Goal: Transaction & Acquisition: Purchase product/service

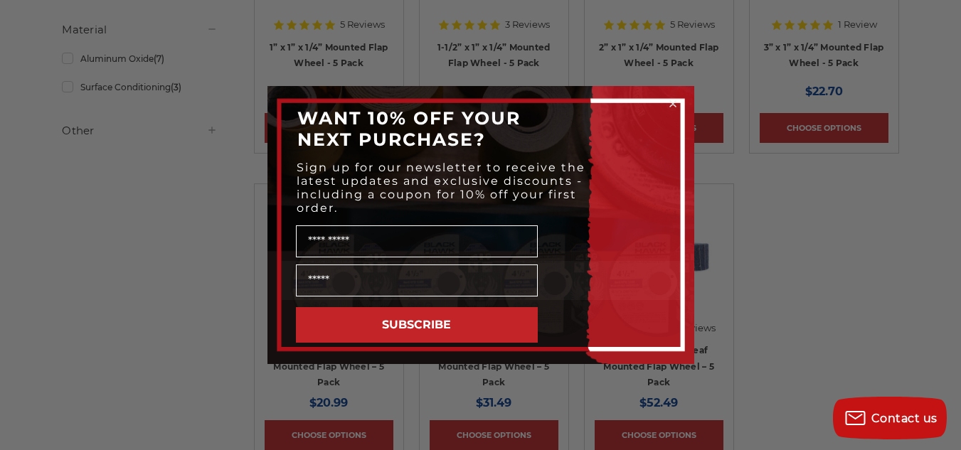
scroll to position [427, 0]
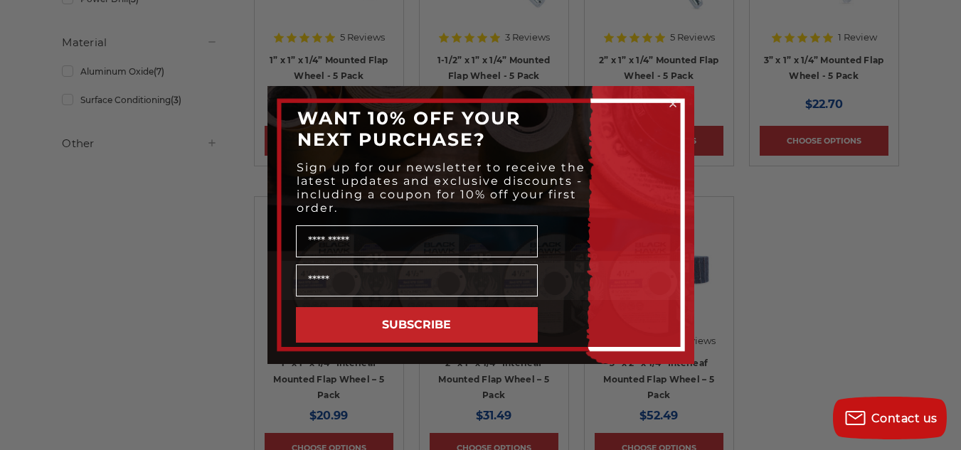
click at [674, 102] on circle "Close dialog" at bounding box center [673, 104] width 14 height 14
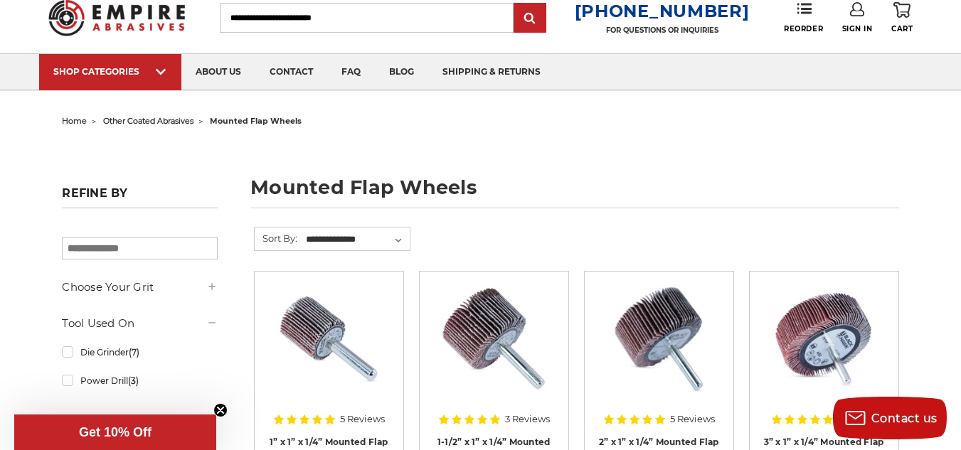
scroll to position [0, 0]
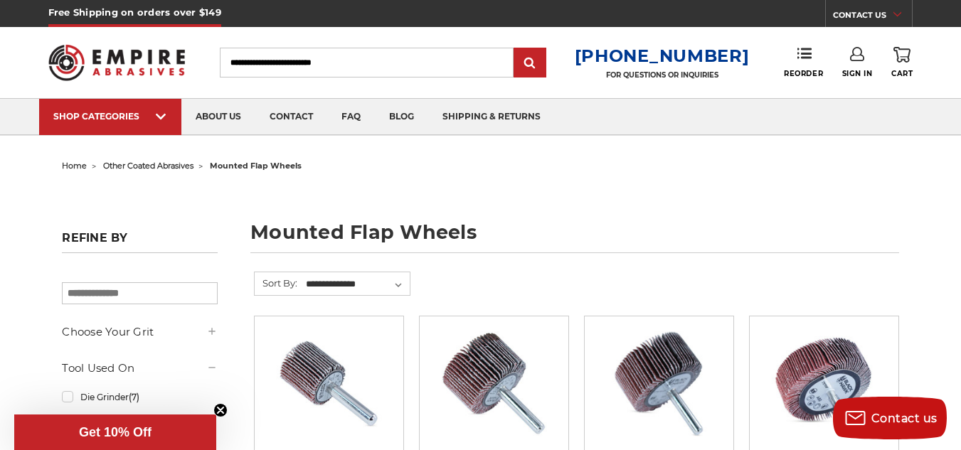
click at [260, 58] on input "Search" at bounding box center [367, 63] width 294 height 30
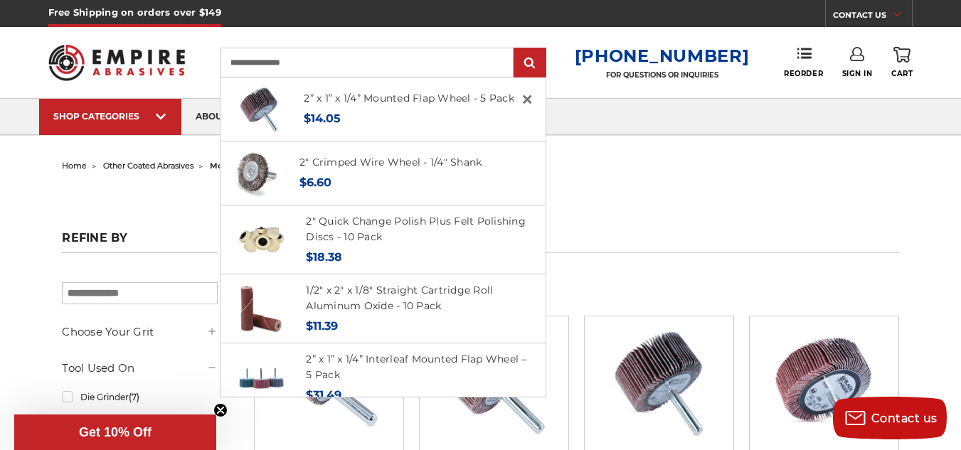
type input "**********"
click at [516, 49] on input "submit" at bounding box center [530, 63] width 28 height 28
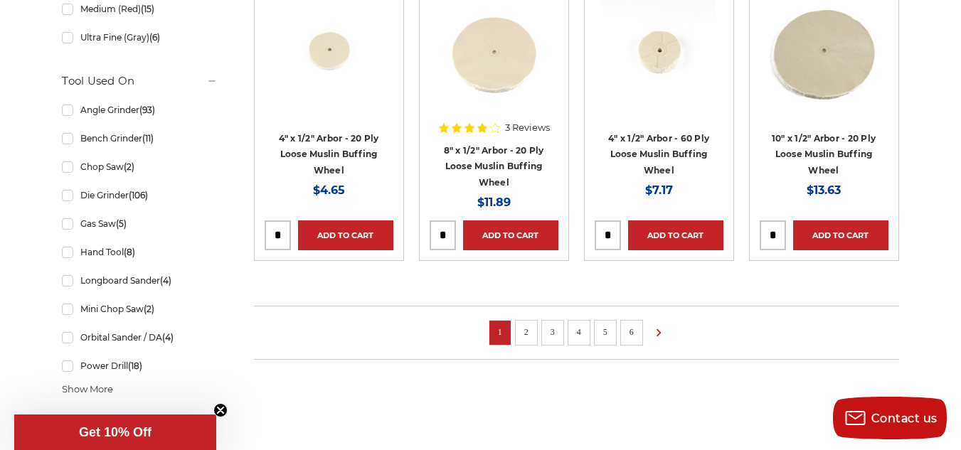
scroll to position [1067, 0]
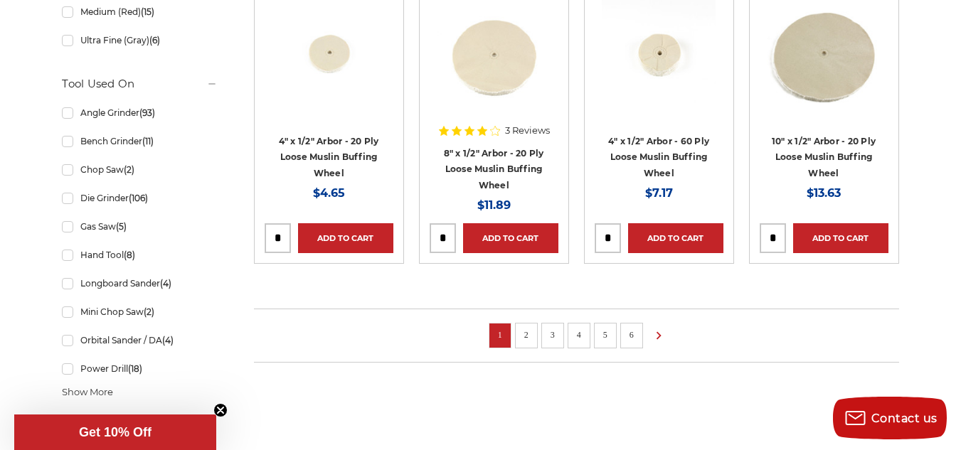
click at [525, 334] on link "2" at bounding box center [526, 335] width 14 height 16
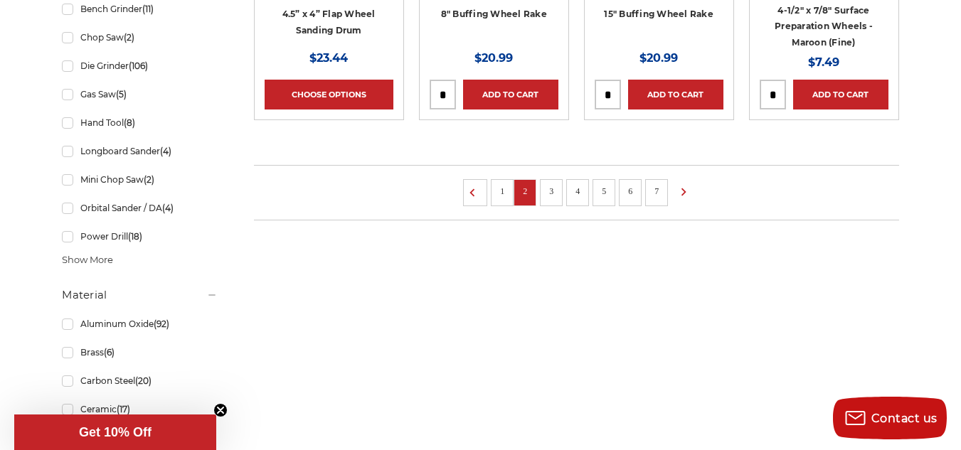
scroll to position [1209, 0]
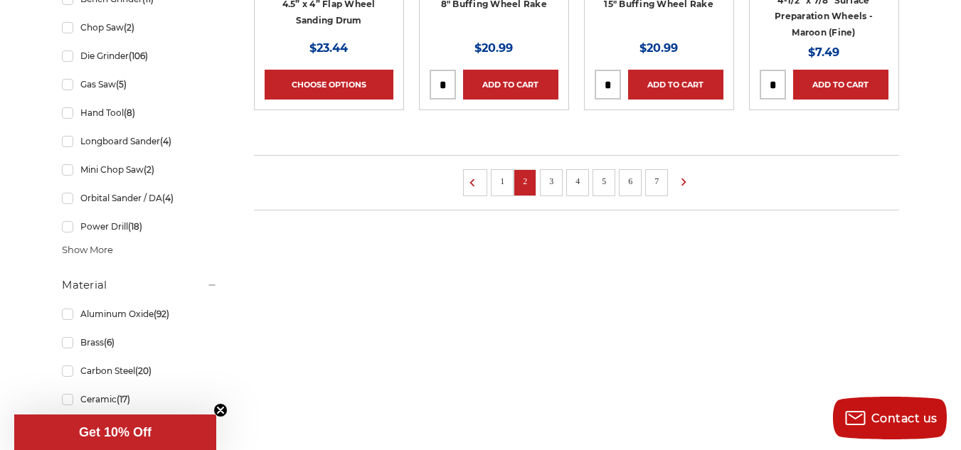
click at [552, 187] on link "3" at bounding box center [551, 182] width 14 height 16
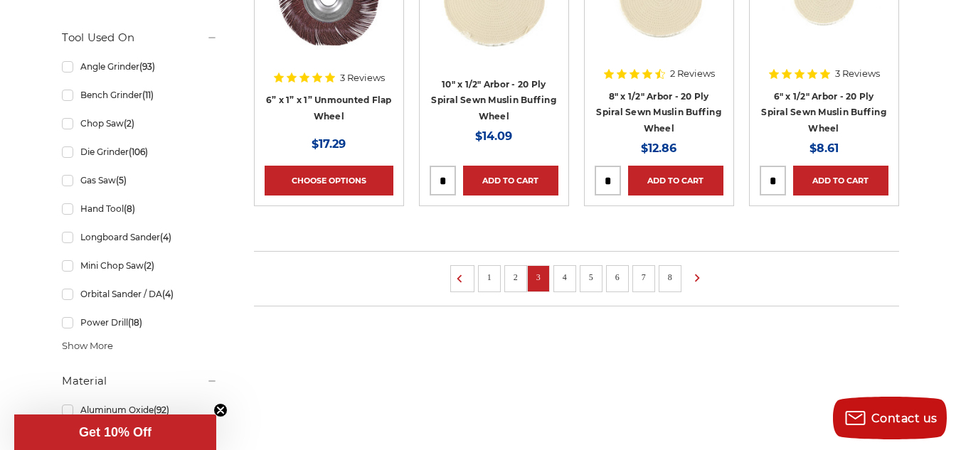
scroll to position [1138, 0]
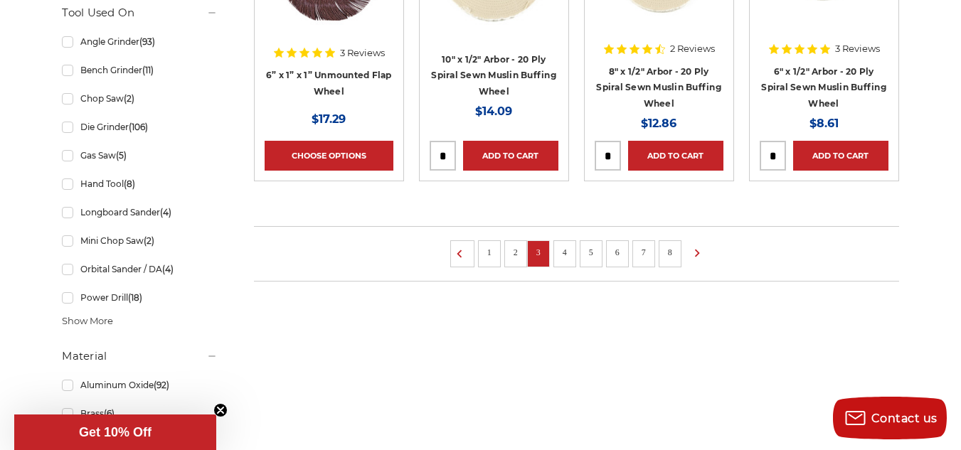
click at [568, 257] on link "4" at bounding box center [565, 253] width 14 height 16
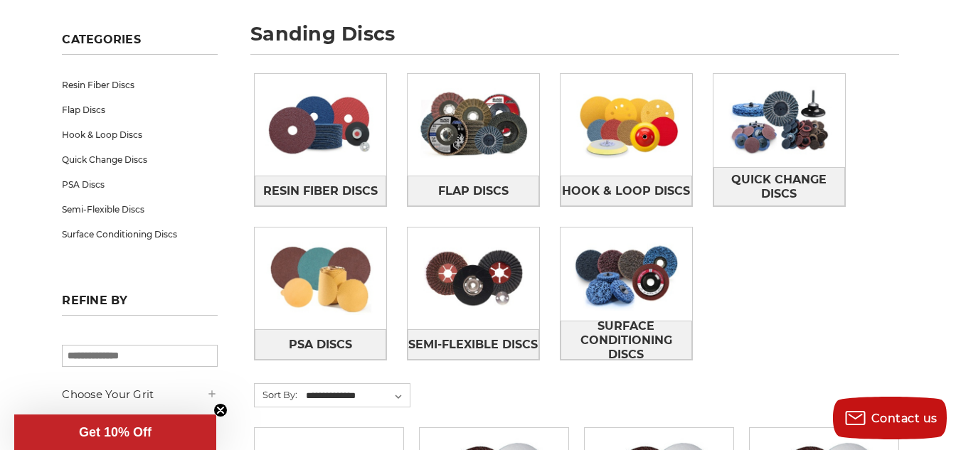
scroll to position [213, 0]
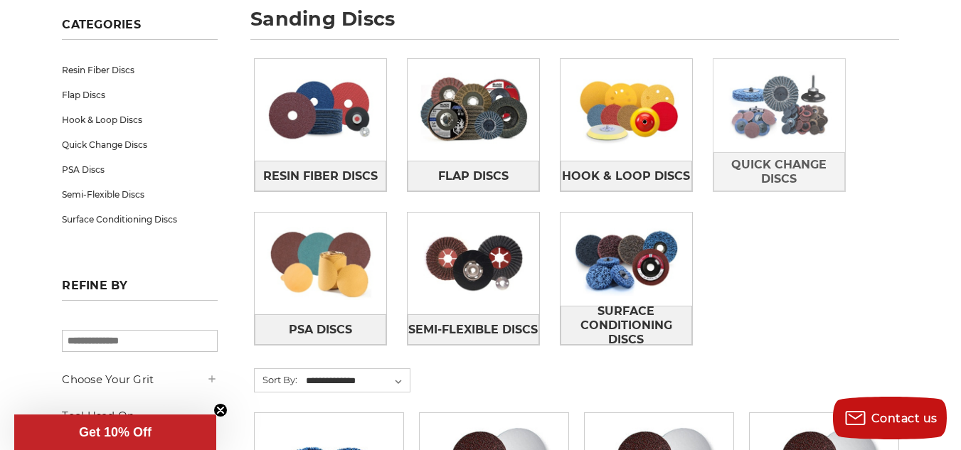
click at [793, 137] on img at bounding box center [779, 105] width 132 height 93
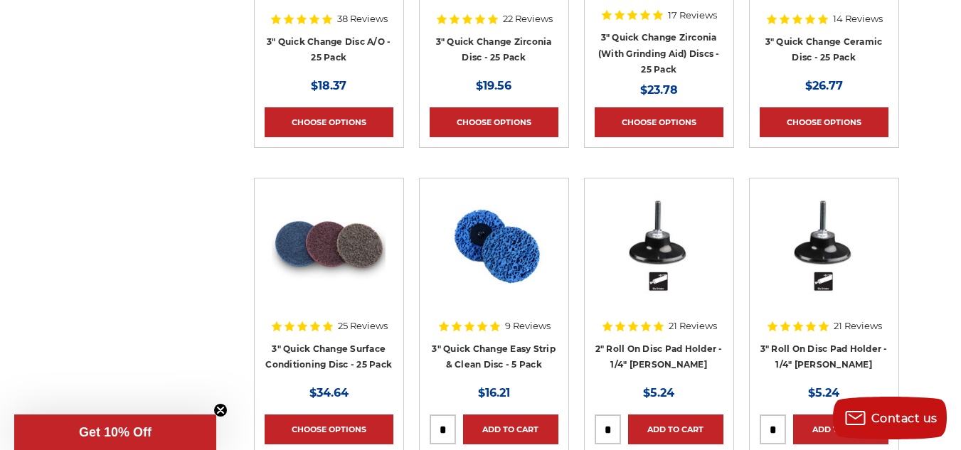
scroll to position [1707, 0]
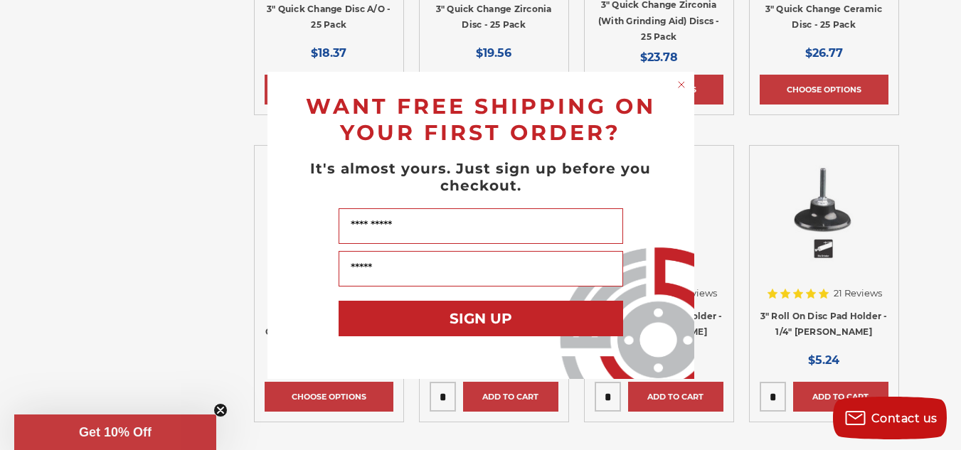
click at [680, 83] on circle "Close dialog" at bounding box center [681, 85] width 14 height 14
